Goal: Task Accomplishment & Management: Complete application form

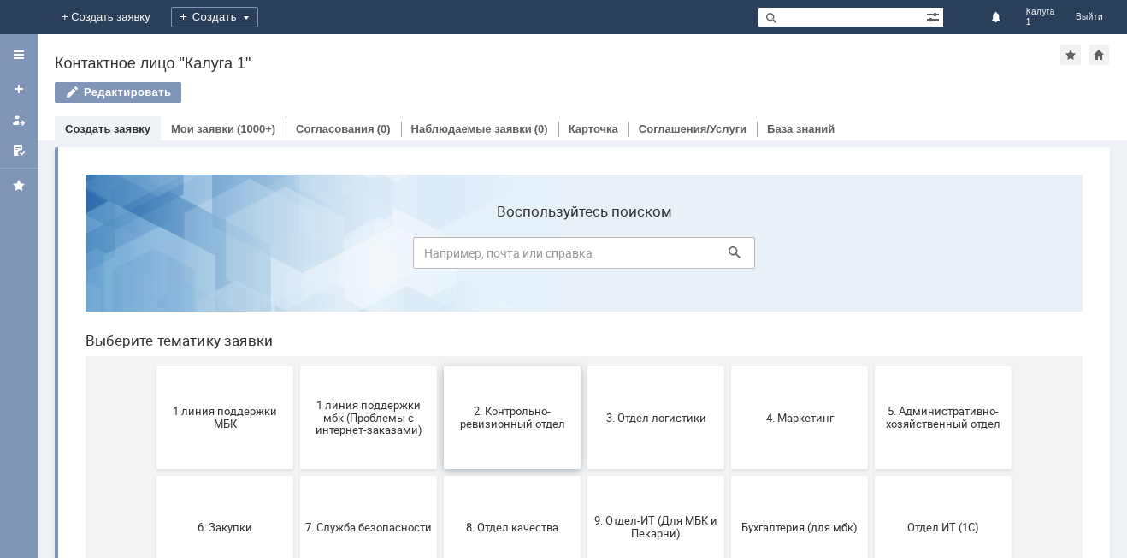
click at [490, 422] on span "2. Контрольно-ревизионный отдел" at bounding box center [512, 418] width 127 height 26
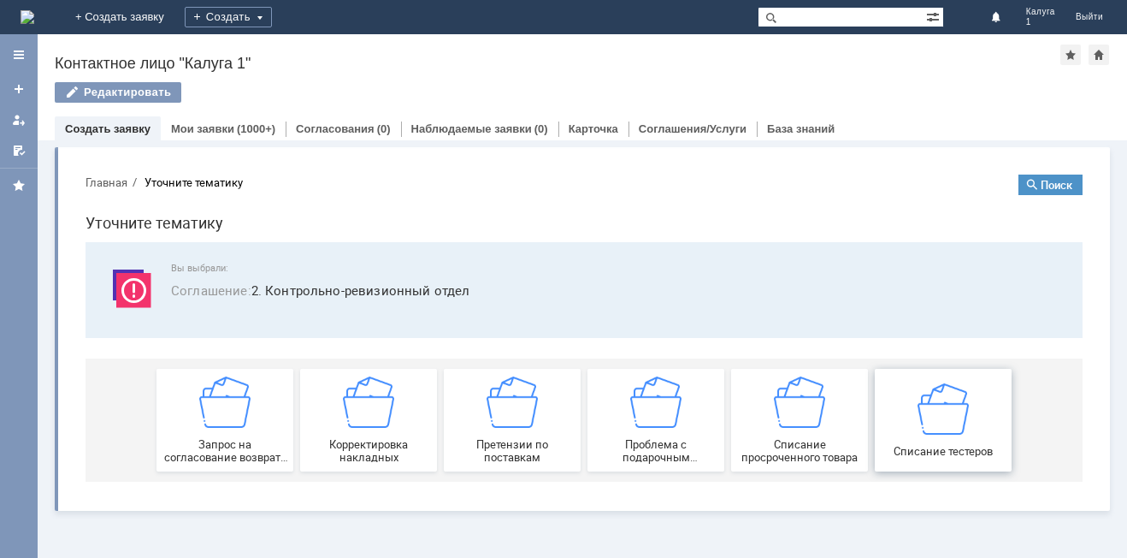
click at [960, 434] on div "Списание тестеров" at bounding box center [943, 419] width 127 height 74
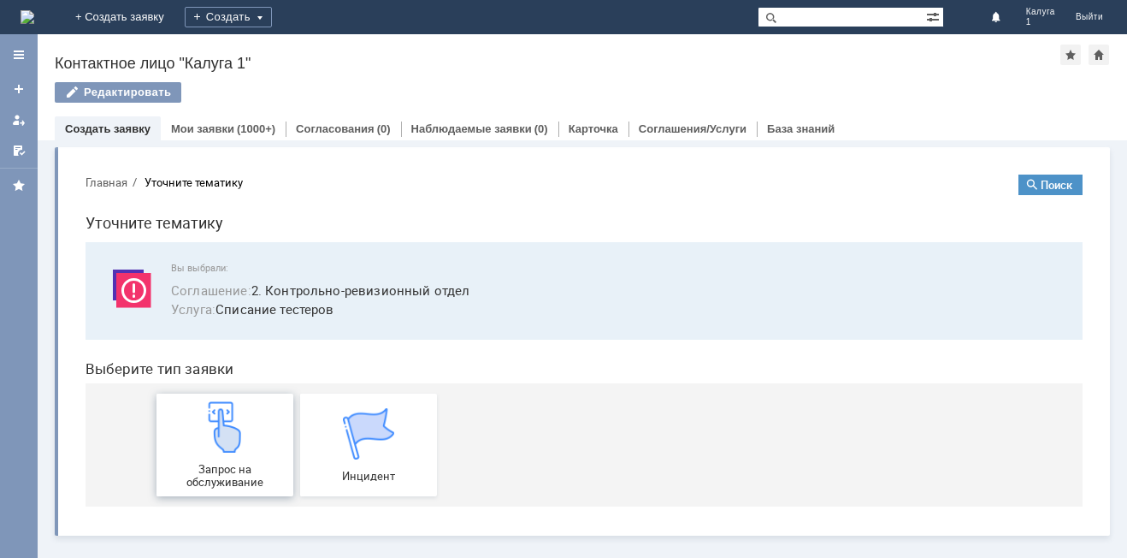
click at [236, 452] on img at bounding box center [224, 426] width 51 height 51
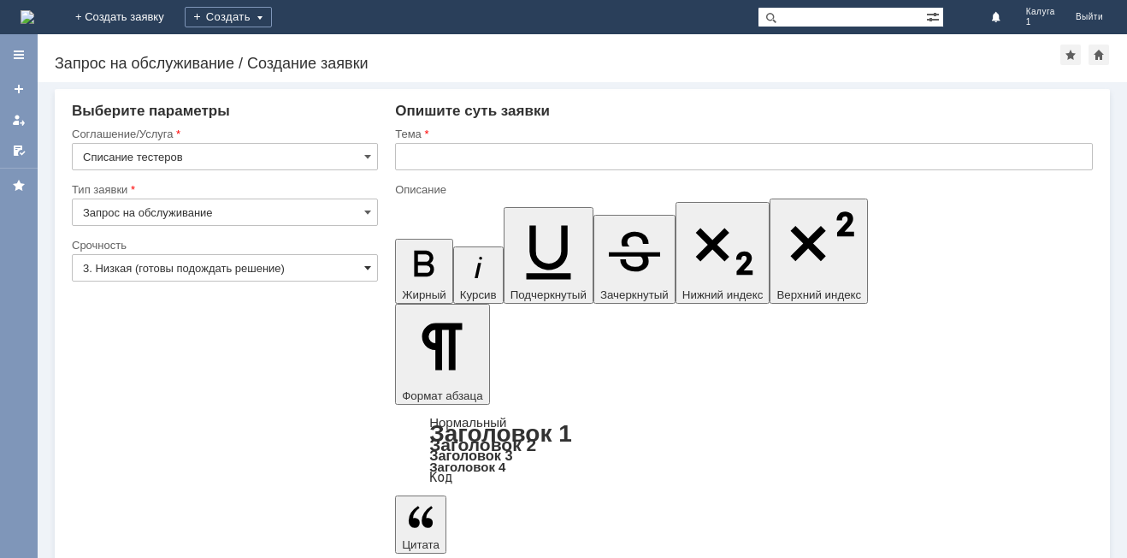
click at [366, 269] on span at bounding box center [367, 268] width 7 height 14
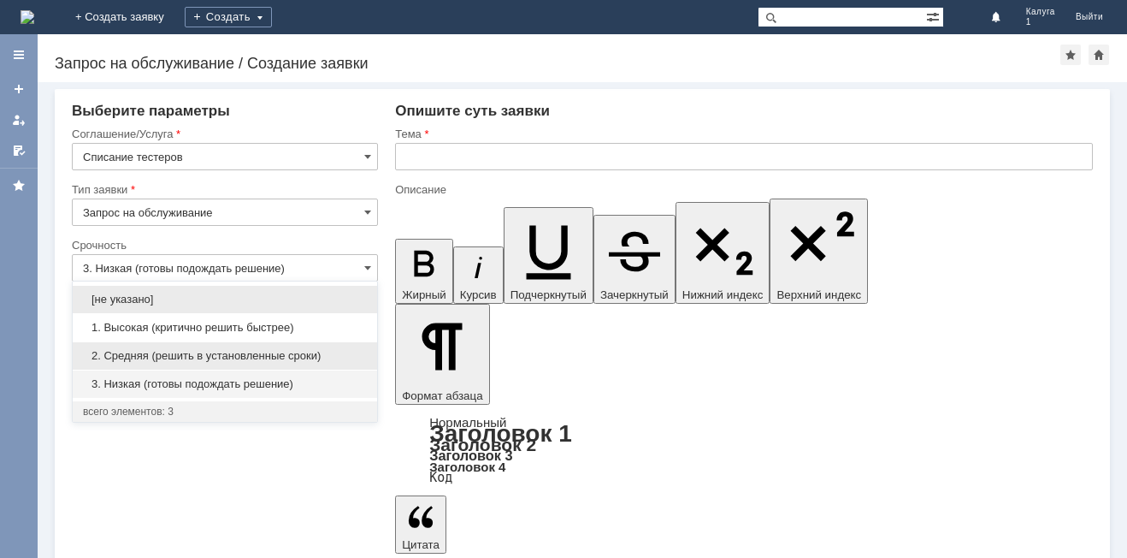
click at [281, 347] on div "2. Средняя (решить в установленные сроки)" at bounding box center [225, 355] width 304 height 27
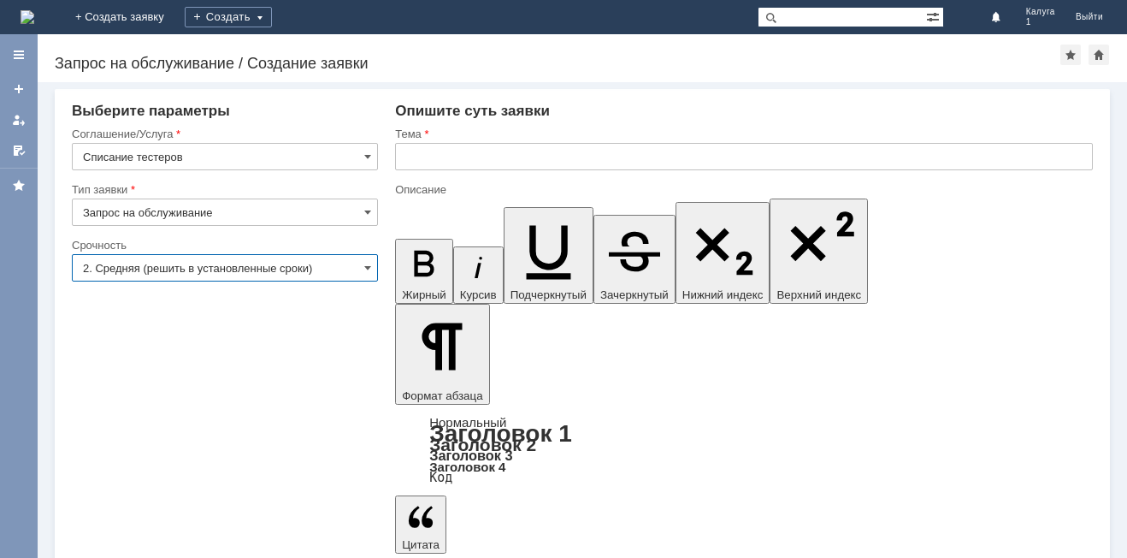
type input "2. Средняя (решить в установленные сроки)"
click at [482, 158] on input "text" at bounding box center [744, 156] width 698 height 27
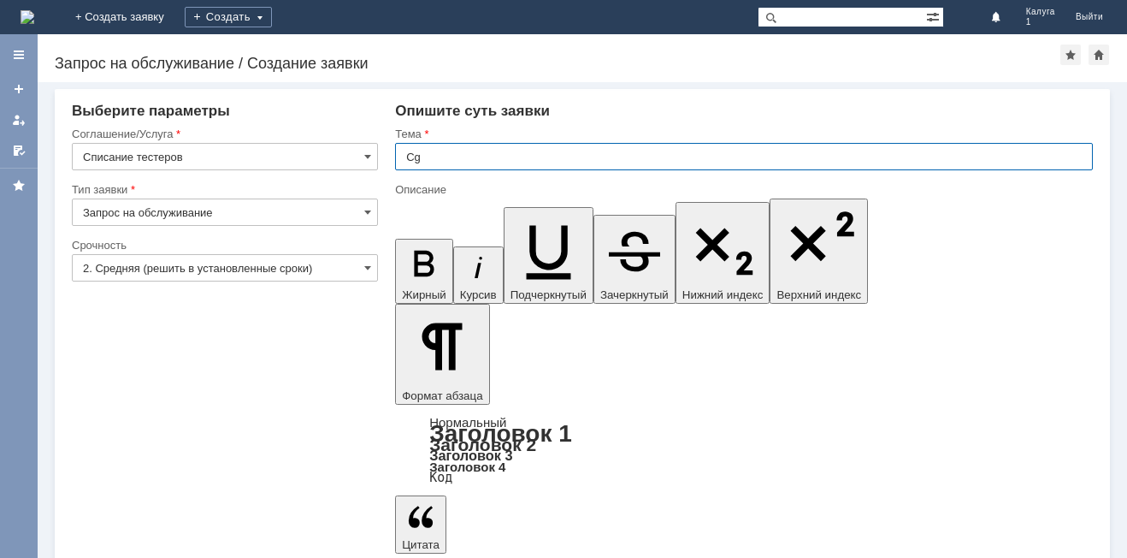
type input "C"
type input "Списание тестеров"
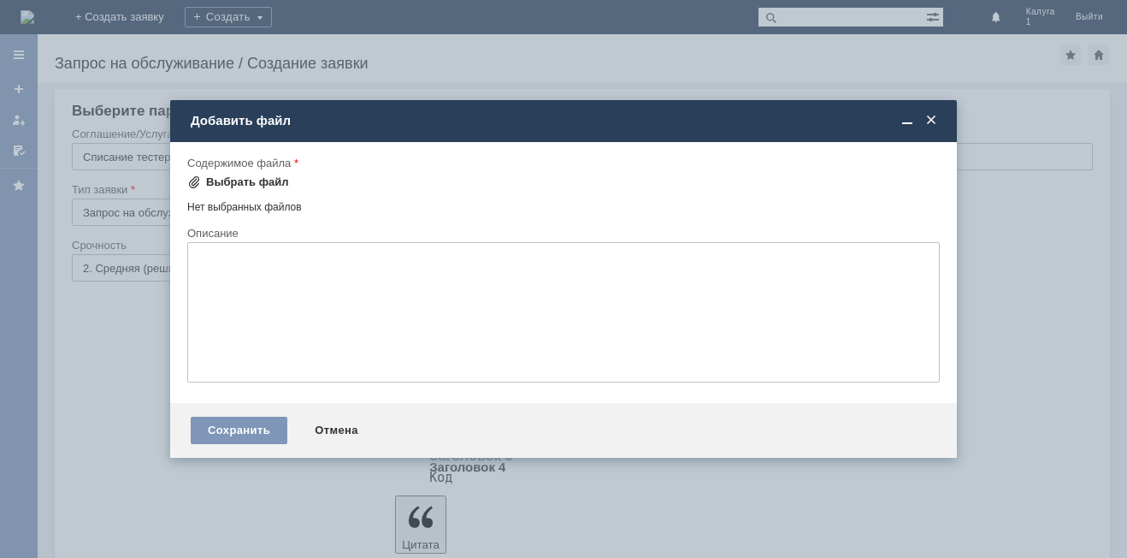
click at [272, 180] on div "Выбрать файл" at bounding box center [247, 182] width 83 height 14
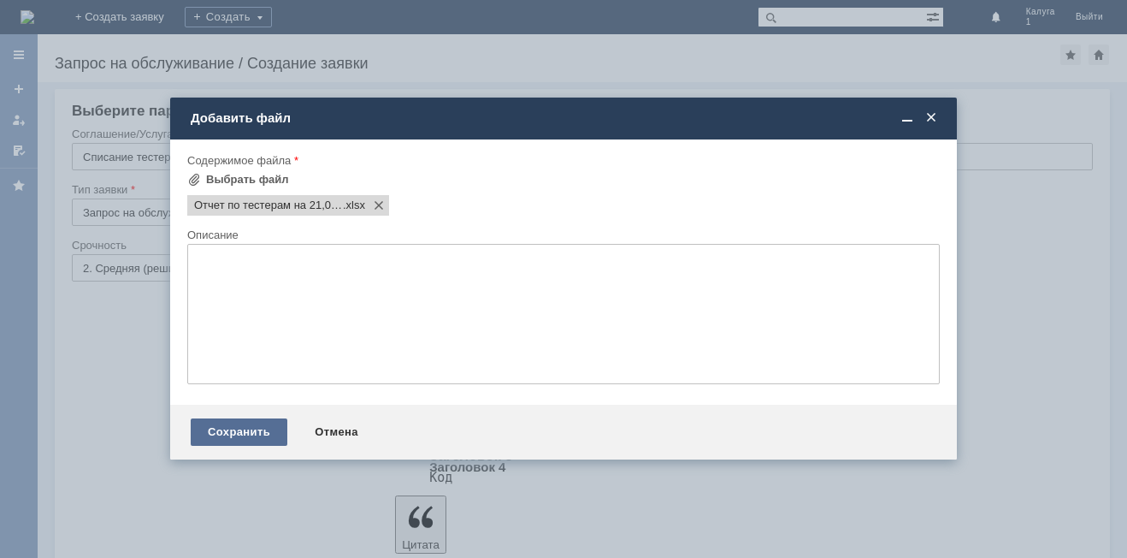
click at [257, 436] on div "Сохранить" at bounding box center [239, 431] width 97 height 27
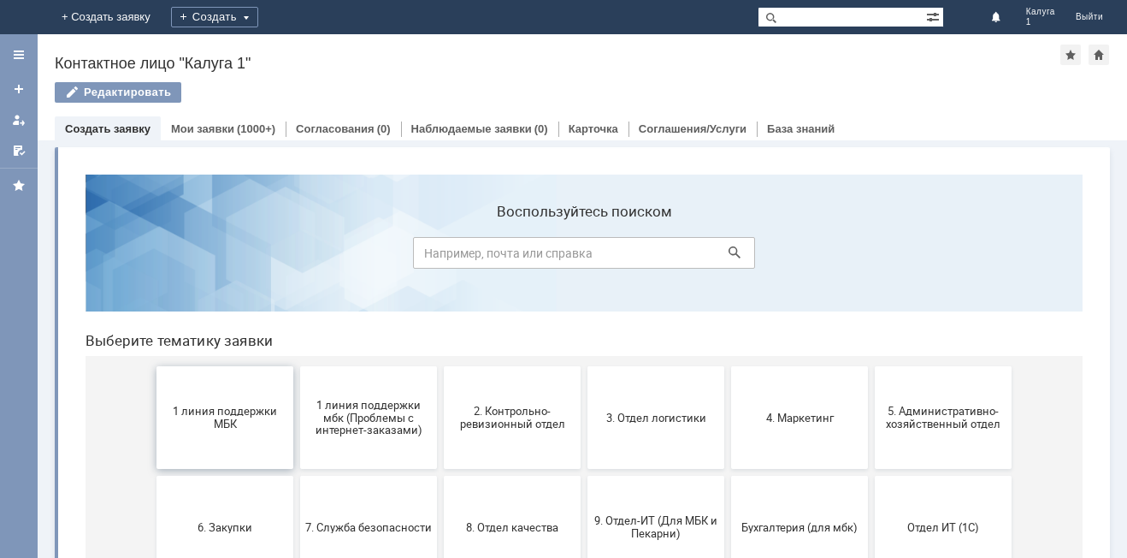
click at [229, 421] on span "1 линия поддержки МБК" at bounding box center [225, 418] width 127 height 26
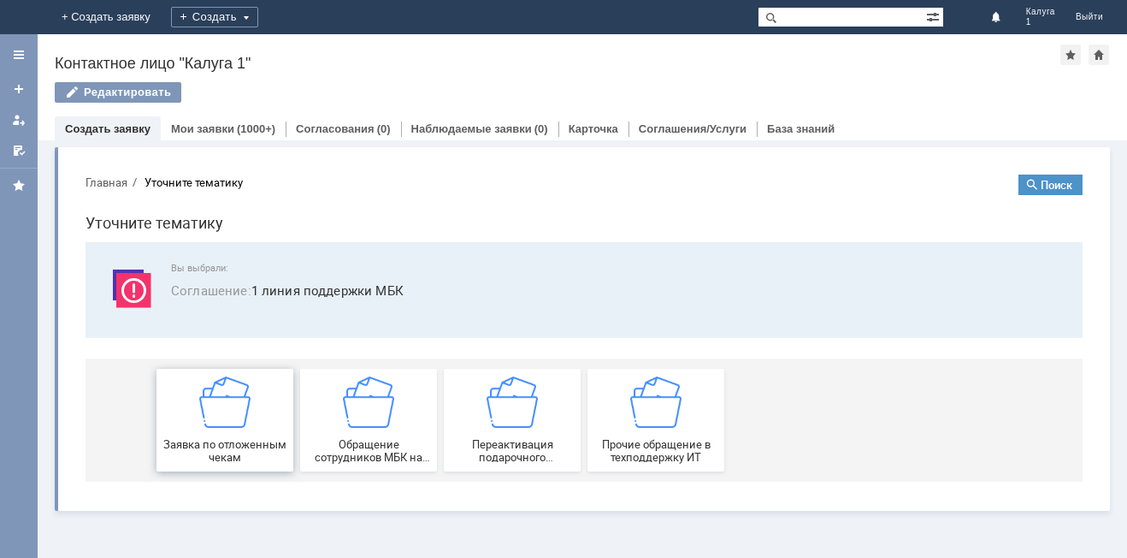
click at [253, 443] on span "Заявка по отложенным чекам" at bounding box center [225, 451] width 127 height 26
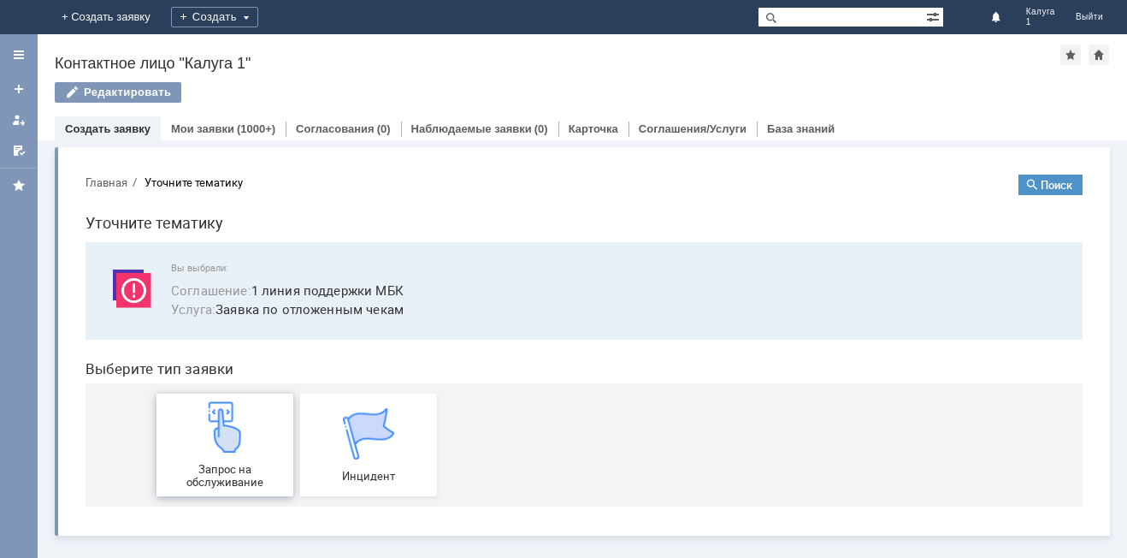
click at [260, 451] on div "Запрос на обслуживание" at bounding box center [225, 444] width 127 height 87
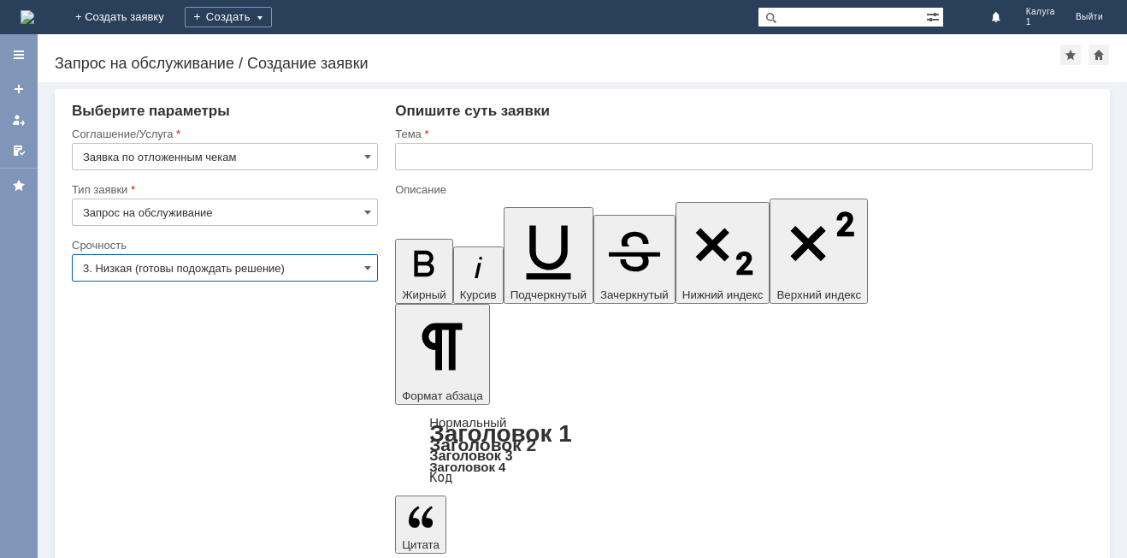
click at [363, 268] on input "3. Низкая (готовы подождать решение)" at bounding box center [225, 267] width 306 height 27
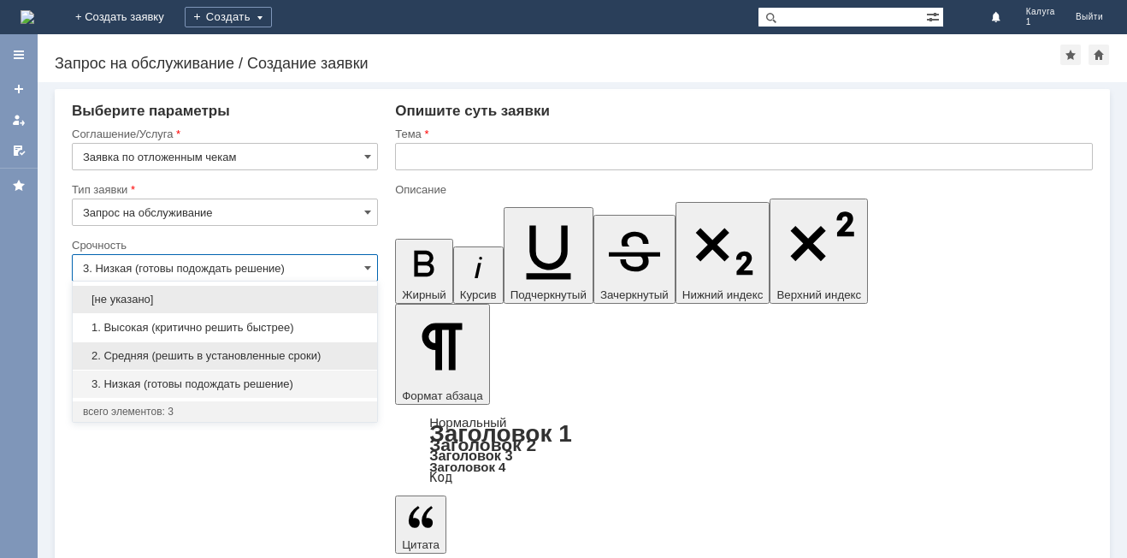
click at [206, 358] on span "2. Средняя (решить в установленные сроки)" at bounding box center [225, 356] width 284 height 14
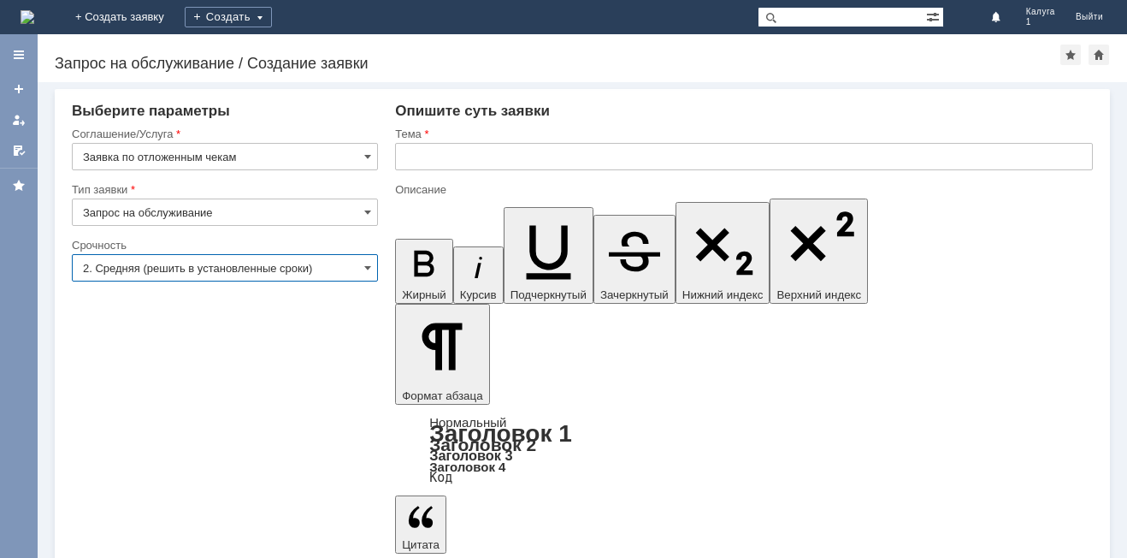
type input "2. Средняя (решить в установленные сроки)"
click at [430, 158] on input "text" at bounding box center [744, 156] width 698 height 27
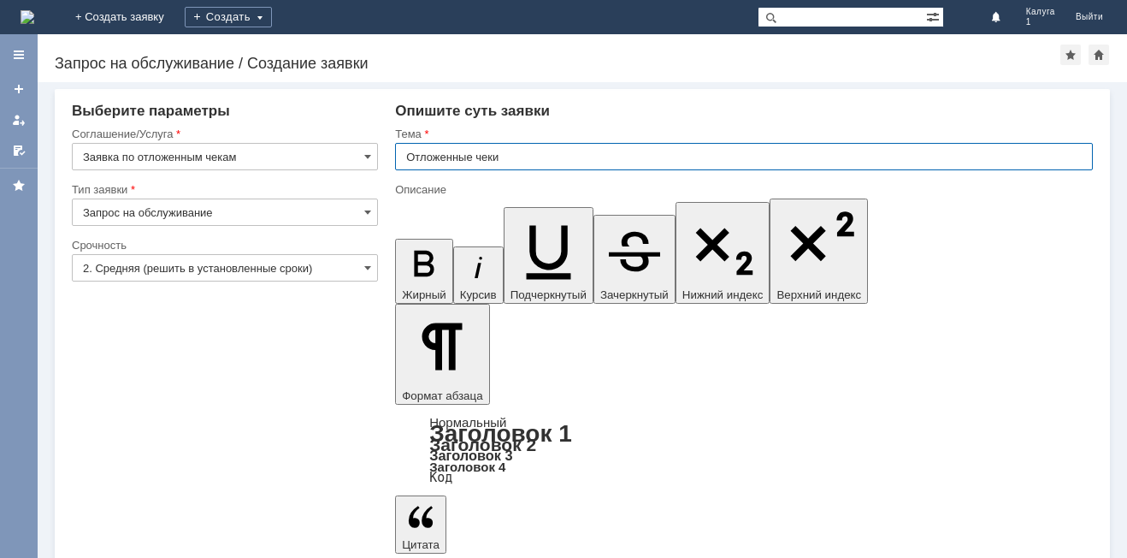
type input "Отложенные чеки"
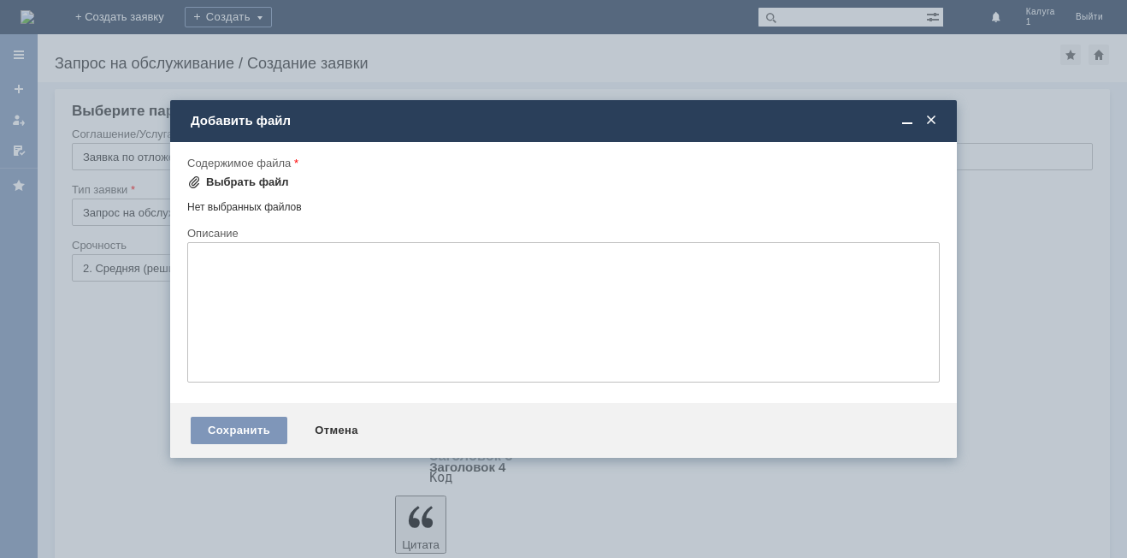
click at [245, 180] on div "Выбрать файл" at bounding box center [247, 182] width 83 height 14
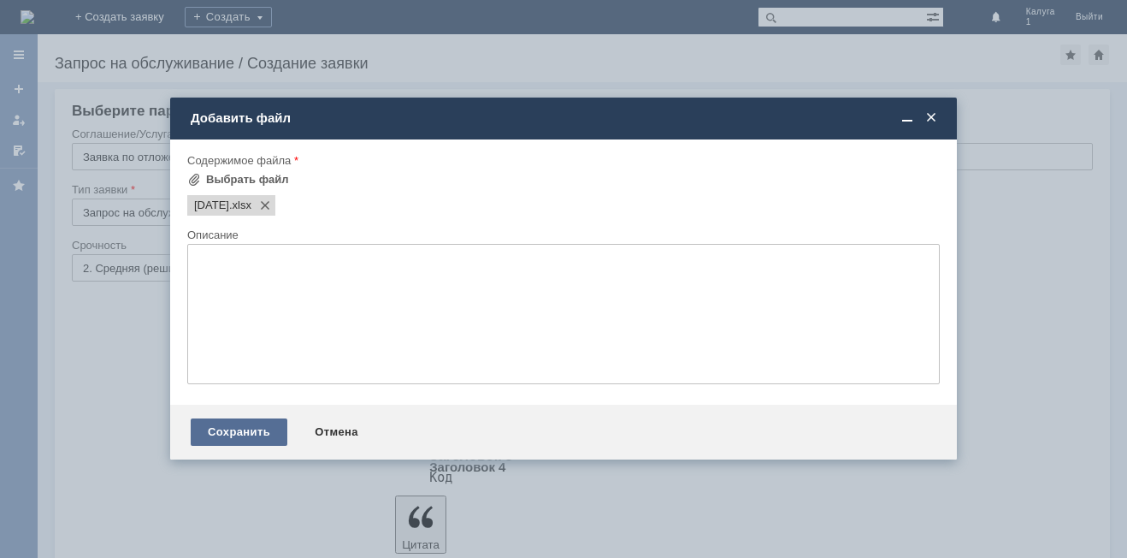
click at [219, 434] on div "Сохранить" at bounding box center [239, 431] width 97 height 27
